Goal: Check status: Check status

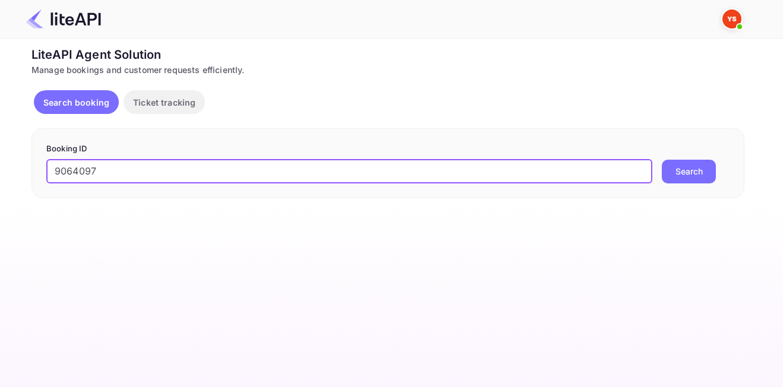
type input "9064097"
click at [662, 160] on button "Search" at bounding box center [689, 172] width 54 height 24
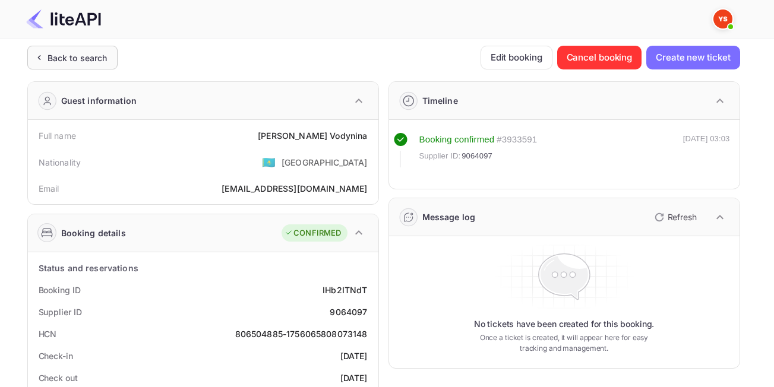
click at [99, 63] on div "Back to search" at bounding box center [78, 58] width 60 height 12
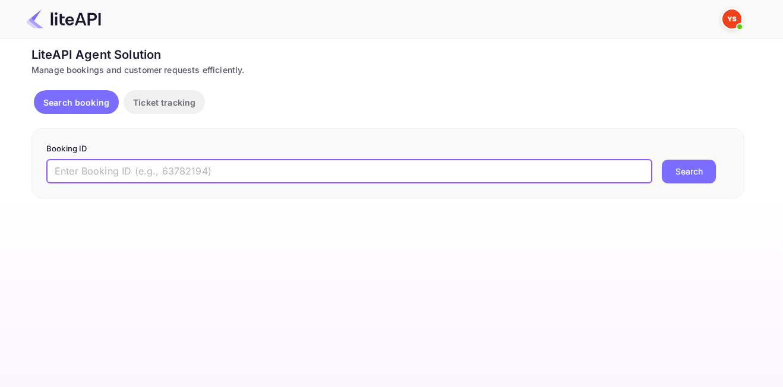
click at [127, 169] on input "text" at bounding box center [349, 172] width 606 height 24
paste input "8953839"
type input "8953839"
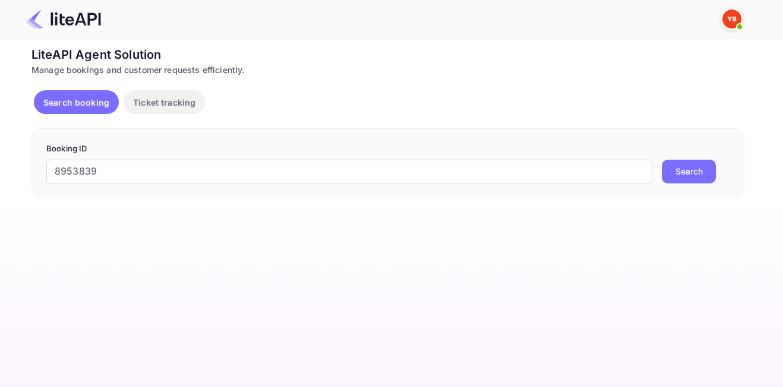
click at [699, 175] on button "Search" at bounding box center [689, 172] width 54 height 24
